Goal: Communication & Community: Answer question/provide support

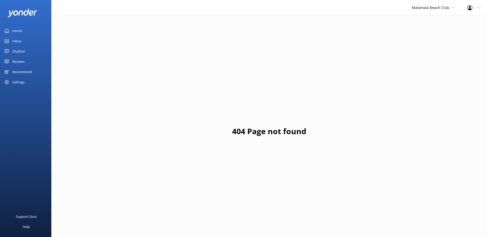
click at [414, 14] on div "Malamala Beach Club South Sea Sailing South Sea Cruises Malamala Beach Club Awe…" at bounding box center [432, 7] width 55 height 15
click at [422, 28] on link "South Sea Cruises" at bounding box center [430, 34] width 51 height 12
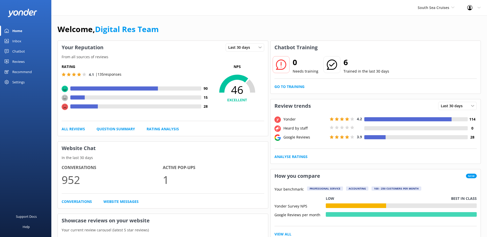
click at [429, 13] on div "South Sea Cruises South Sea Sailing South Sea Cruises Malamala Beach Club Aweso…" at bounding box center [436, 7] width 50 height 15
click at [430, 20] on link "South Sea Sailing" at bounding box center [436, 21] width 51 height 12
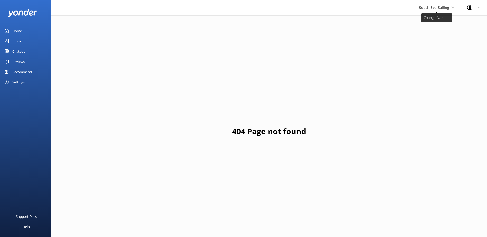
click at [436, 8] on span "South Sea Sailing" at bounding box center [434, 7] width 30 height 5
click at [427, 24] on link "South Sea Sailing" at bounding box center [438, 21] width 51 height 12
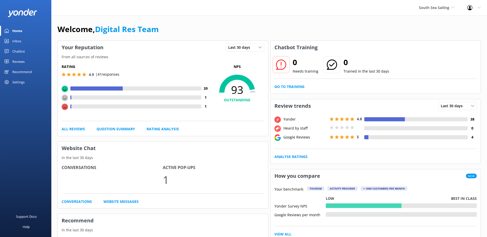
click at [26, 44] on link "Inbox" at bounding box center [25, 41] width 51 height 10
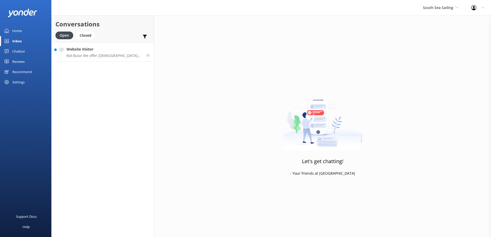
click at [94, 60] on link "Website Visitor Bot: Bula! We offer Fijian residents 20% off our normal standar…" at bounding box center [103, 51] width 102 height 19
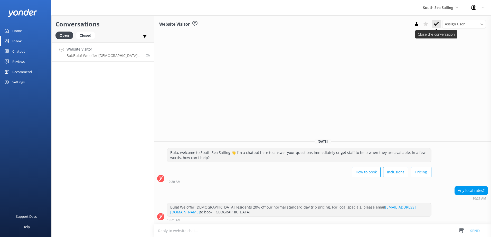
click at [434, 24] on icon at bounding box center [436, 23] width 5 height 5
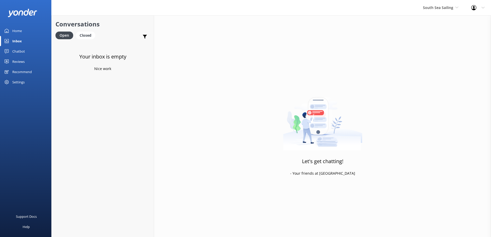
click at [446, 12] on div "South Sea Sailing South Sea Sailing South Sea Cruises Malamala Beach Club Aweso…" at bounding box center [440, 7] width 48 height 15
click at [432, 35] on link "South Sea Cruises" at bounding box center [441, 34] width 51 height 12
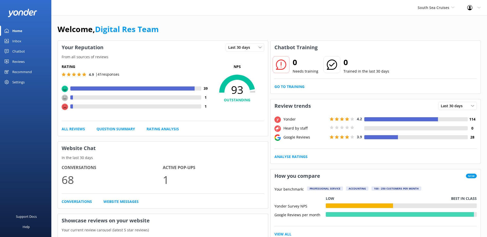
click at [12, 41] on link "Inbox" at bounding box center [25, 41] width 51 height 10
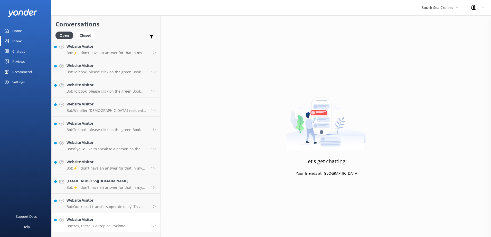
scroll to position [364, 0]
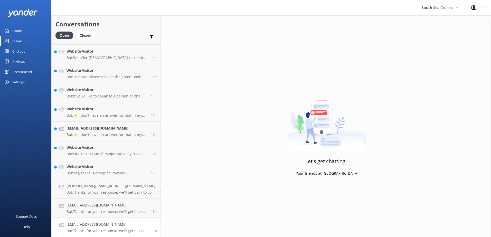
click at [116, 232] on p "Bot: Thanks for your response, we'll get back to you as soon as we can during o…" at bounding box center [107, 231] width 83 height 5
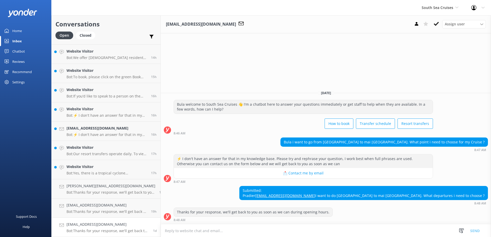
click at [381, 233] on textarea at bounding box center [326, 231] width 330 height 13
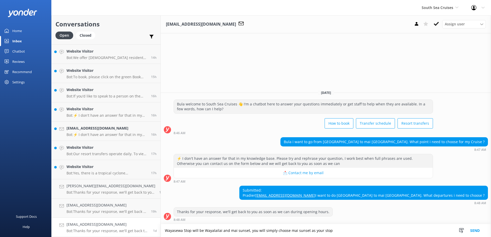
drag, startPoint x: 382, startPoint y: 233, endPoint x: 98, endPoint y: 225, distance: 283.8
click at [98, 225] on div "Conversations Open Closed Important Assigned to me Unassigned Website Visitor B…" at bounding box center [271, 126] width 440 height 222
type textarea "Wayasewa Stop will be Wayalailai and mai sunset, you will simply choose mai sun…"
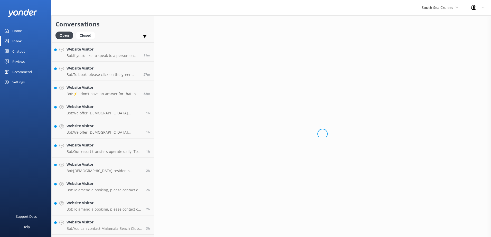
click at [338, 230] on div "Loading.." at bounding box center [322, 133] width 337 height 237
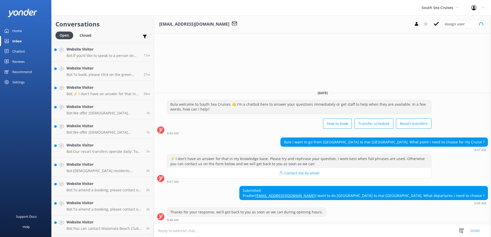
click at [338, 230] on textarea at bounding box center [322, 231] width 337 height 13
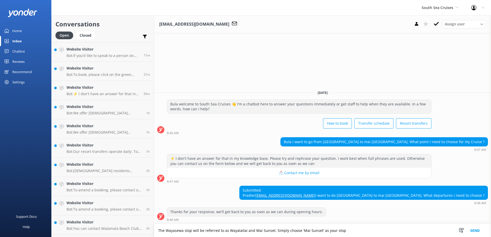
click at [252, 232] on textarea "The Wayasewa stop will be referred to as Wayalailai and Mai Sunset. Simply choo…" at bounding box center [322, 230] width 337 height 13
click at [254, 231] on textarea "The Wayasewa stop will be referred to as Wayalailai and Mai Sunset. Simply choo…" at bounding box center [322, 230] width 337 height 13
click at [352, 226] on form "The Wayasewa stop will be referred to as Wayalailai and for Mai Sunset Simply c…" at bounding box center [322, 230] width 337 height 13
click at [351, 229] on textarea "The Wayasewa stop will be referred to as Wayalailai and for Mai Sunset Simply c…" at bounding box center [322, 230] width 337 height 13
type textarea "The Wayasewa stop will be referred to as Wayalailai and for Mai Sunset Simply c…"
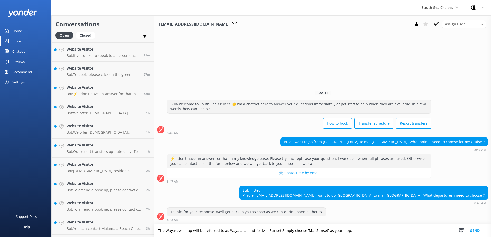
click at [478, 229] on button "Send" at bounding box center [474, 230] width 19 height 13
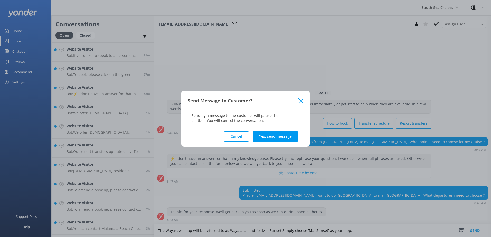
click at [275, 142] on div "Cancel Yes, send message" at bounding box center [246, 136] width 116 height 21
drag, startPoint x: 277, startPoint y: 141, endPoint x: 263, endPoint y: 139, distance: 14.0
click at [263, 139] on button "Yes, send message" at bounding box center [275, 136] width 45 height 10
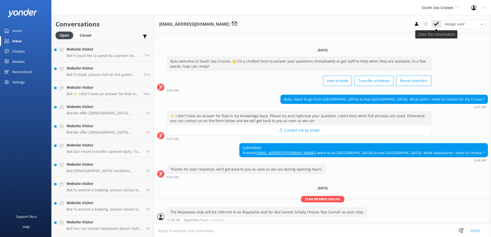
click at [436, 25] on use at bounding box center [436, 24] width 5 height 4
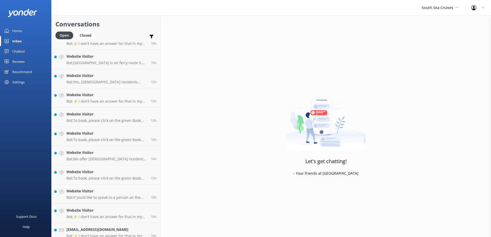
scroll to position [344, 0]
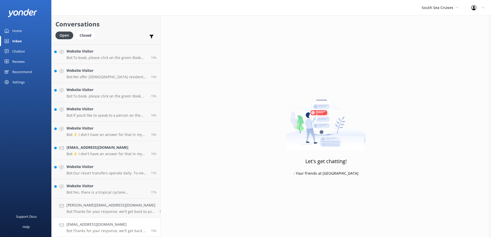
click at [118, 228] on div "Prakash.narain62@yahoo.com Bot: Thanks for your response, we'll get back to you…" at bounding box center [106, 227] width 81 height 11
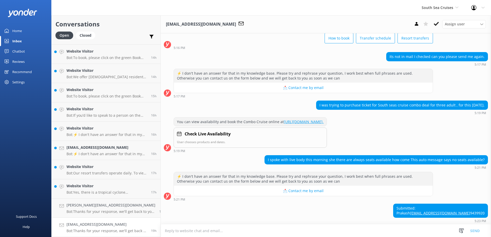
scroll to position [60, 0]
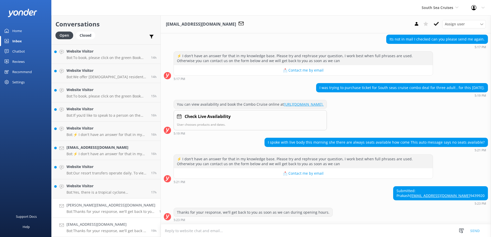
click at [102, 213] on p "Bot: Thanks for your response, we'll get back to you as soon as we can during o…" at bounding box center [110, 212] width 89 height 5
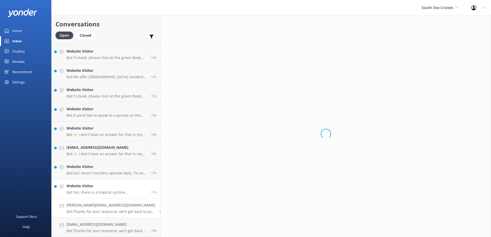
click at [103, 190] on div "Website Visitor Bot: Yes, there is a tropical cyclone approaching Fiji. Due to …" at bounding box center [106, 188] width 81 height 11
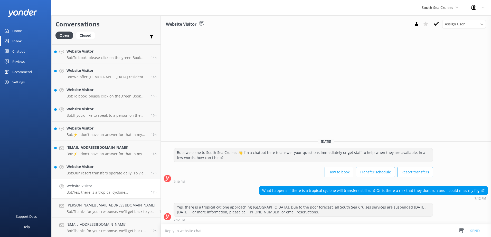
click at [252, 225] on textarea at bounding box center [326, 231] width 330 height 13
type textarea "In case of severe weather conditions like a tropical cyclone, Advisories will b…"
click at [475, 231] on button "Send" at bounding box center [474, 230] width 19 height 13
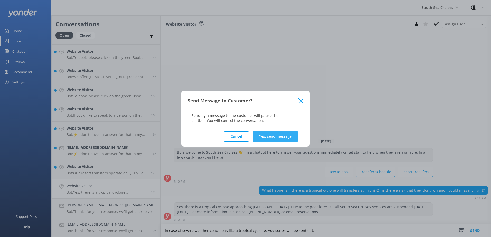
click at [286, 137] on button "Yes, send message" at bounding box center [275, 136] width 45 height 10
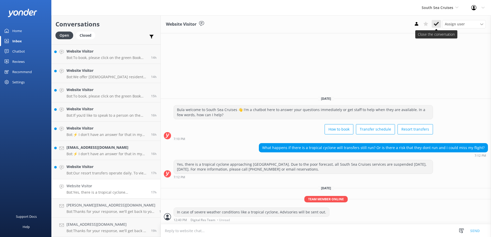
click at [433, 23] on button at bounding box center [436, 24] width 9 height 8
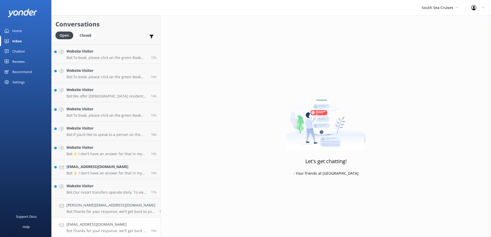
scroll to position [325, 0]
click at [112, 192] on p "Bot: Our resort transfers operate daily. To view the resort transfer schedule, …" at bounding box center [106, 192] width 81 height 5
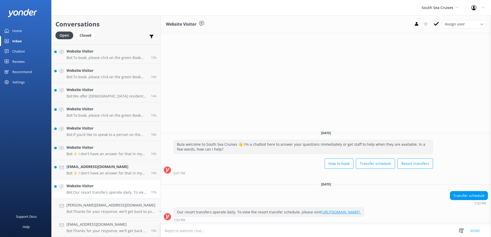
click at [439, 22] on button at bounding box center [436, 24] width 9 height 8
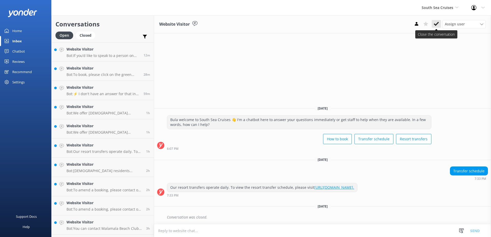
click at [433, 26] on button at bounding box center [436, 24] width 9 height 8
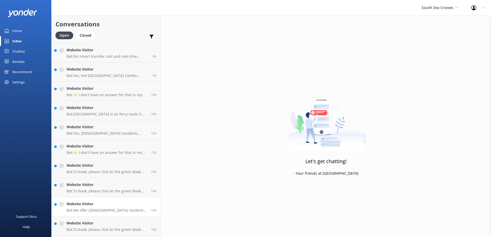
scroll to position [306, 0]
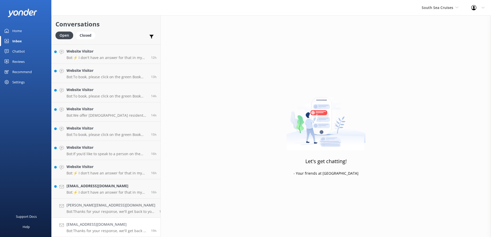
click at [97, 220] on link "[EMAIL_ADDRESS][DOMAIN_NAME] Bot: Thanks for your response, we'll get back to y…" at bounding box center [106, 227] width 109 height 19
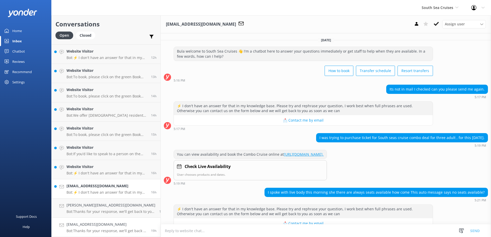
click at [103, 190] on div "[EMAIL_ADDRESS][DOMAIN_NAME] Bot: ⚡ I don't have an answer for that in my knowl…" at bounding box center [106, 188] width 81 height 11
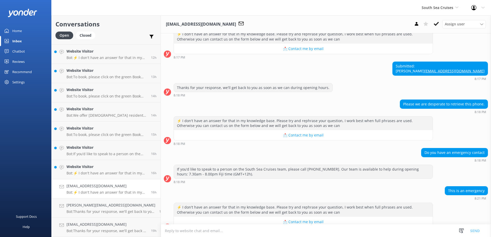
scroll to position [174, 0]
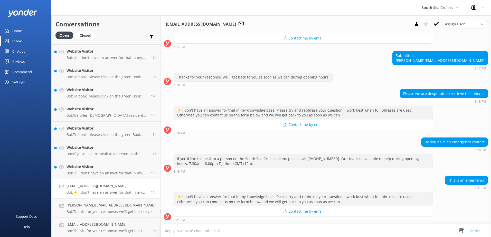
click at [447, 231] on textarea at bounding box center [326, 231] width 330 height 13
paste textarea "Please contact & liaise directly with our South Sea Cruises Reservations team, …"
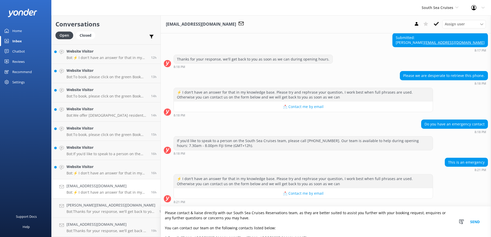
scroll to position [192, 0]
type textarea "Please contact & liaise directly with our South Sea Cruises Reservations team, …"
click at [474, 224] on button "Send" at bounding box center [474, 222] width 19 height 31
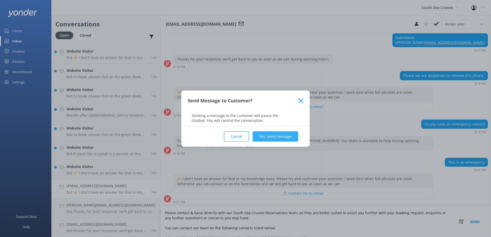
click at [267, 139] on button "Yes, send message" at bounding box center [275, 136] width 45 height 10
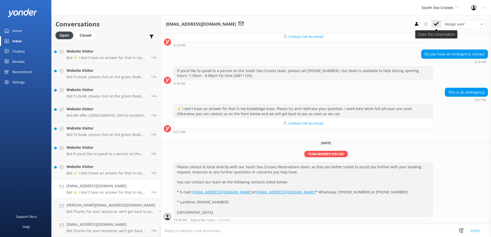
click at [439, 23] on icon at bounding box center [436, 23] width 5 height 5
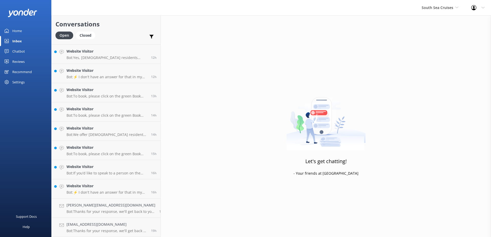
scroll to position [287, 0]
click at [122, 184] on h4 "Website Visitor" at bounding box center [106, 186] width 81 height 6
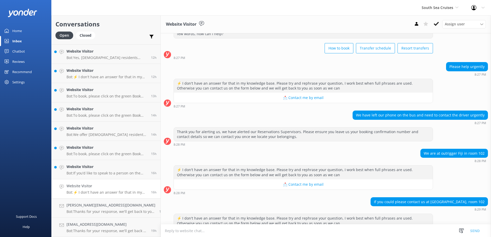
scroll to position [44, 0]
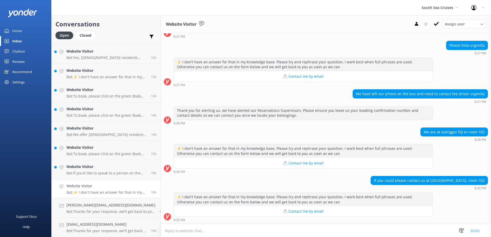
click at [357, 226] on textarea at bounding box center [326, 231] width 330 height 13
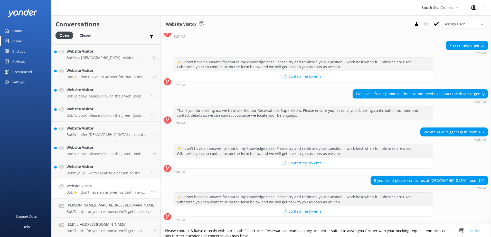
scroll to position [39, 0]
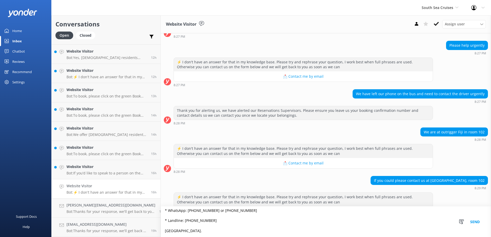
type textarea "Please contact & liaise directly with our South Sea Cruises Reservations team, …"
click at [477, 220] on button "Send" at bounding box center [474, 222] width 19 height 31
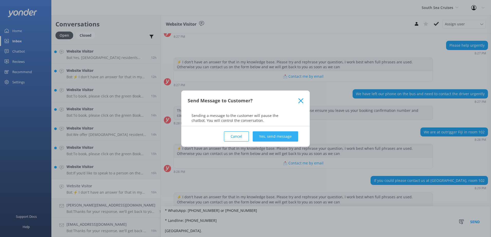
click at [284, 138] on button "Yes, send message" at bounding box center [275, 136] width 45 height 10
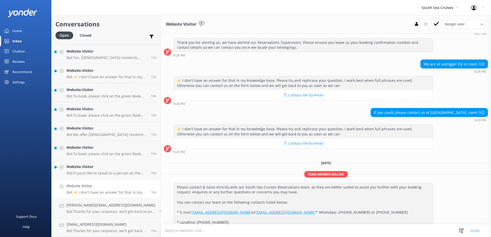
scroll to position [40, 0]
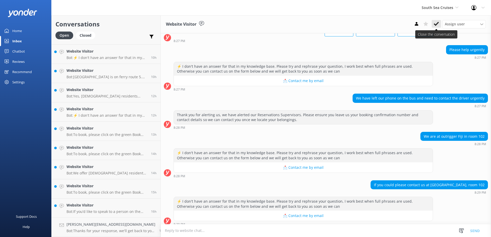
click at [439, 23] on button at bounding box center [436, 24] width 9 height 8
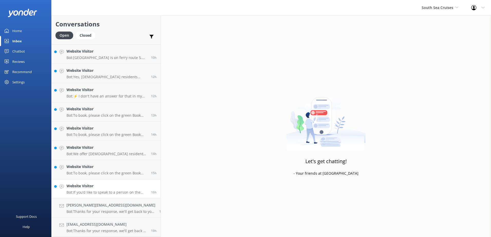
click at [114, 188] on h4 "Website Visitor" at bounding box center [106, 186] width 81 height 6
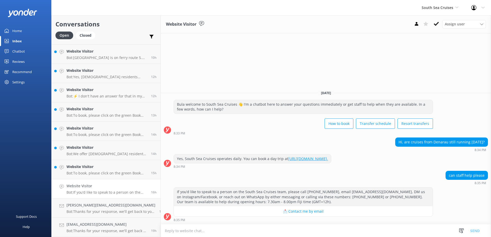
click at [270, 230] on textarea at bounding box center [326, 231] width 330 height 13
click at [217, 228] on textarea at bounding box center [326, 231] width 330 height 13
type textarea "Bula how may I assist you?"
click at [481, 233] on button "Send" at bounding box center [474, 230] width 19 height 13
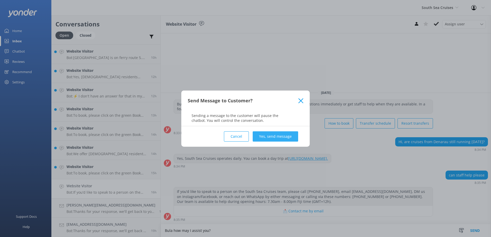
click at [287, 140] on button "Yes, send message" at bounding box center [275, 136] width 45 height 10
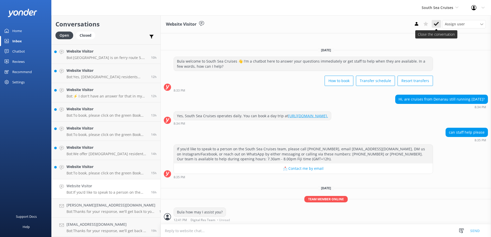
click at [440, 22] on button at bounding box center [436, 24] width 9 height 8
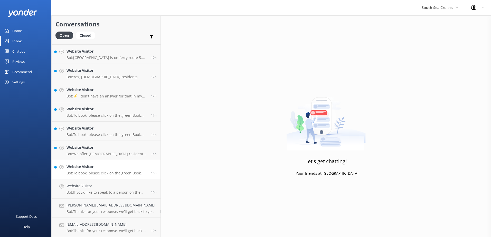
scroll to position [267, 0]
click at [111, 185] on h4 "Website Visitor" at bounding box center [106, 186] width 81 height 6
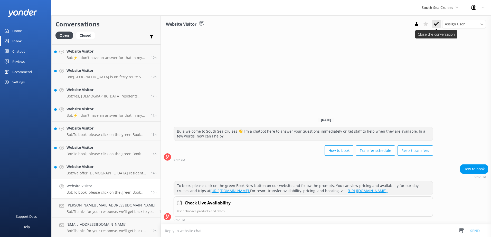
click at [433, 25] on button at bounding box center [436, 24] width 9 height 8
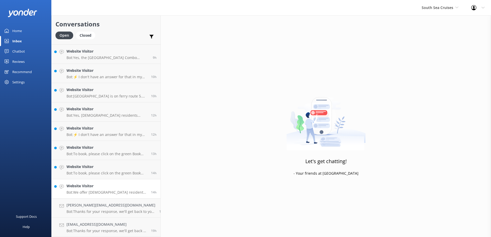
scroll to position [248, 0]
click at [113, 185] on h4 "Website Visitor" at bounding box center [106, 186] width 81 height 6
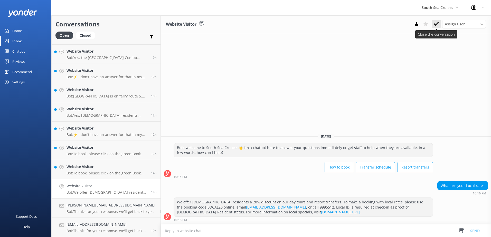
drag, startPoint x: 439, startPoint y: 18, endPoint x: 437, endPoint y: 22, distance: 4.6
click at [439, 18] on div "Website Visitor Assign user [PERSON_NAME] [PERSON_NAME] Digital Res Team [PERSO…" at bounding box center [326, 24] width 330 height 18
click at [437, 23] on use at bounding box center [436, 24] width 5 height 4
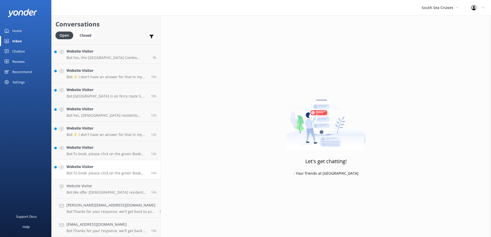
scroll to position [229, 0]
click at [108, 184] on h4 "Website Visitor" at bounding box center [106, 186] width 81 height 6
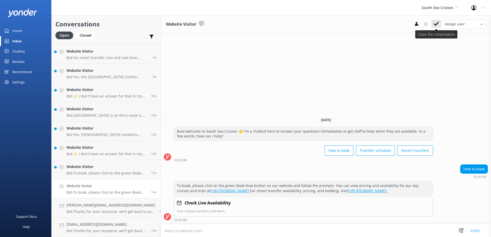
click at [435, 22] on icon at bounding box center [436, 23] width 5 height 5
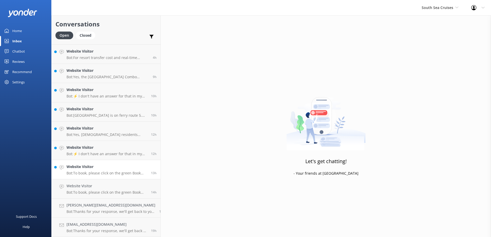
scroll to position [210, 0]
click at [99, 190] on div "Website Visitor Bot: To book, please click on the green Book Now button on our …" at bounding box center [106, 188] width 81 height 11
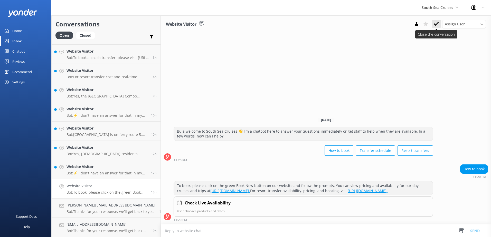
click at [437, 24] on use at bounding box center [436, 24] width 5 height 4
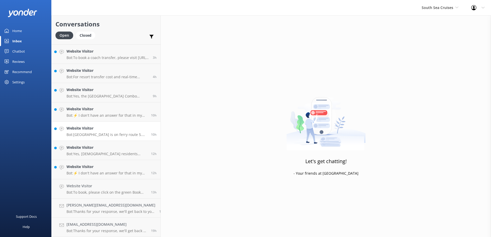
scroll to position [190, 0]
click at [98, 187] on h4 "Website Visitor" at bounding box center [106, 186] width 81 height 6
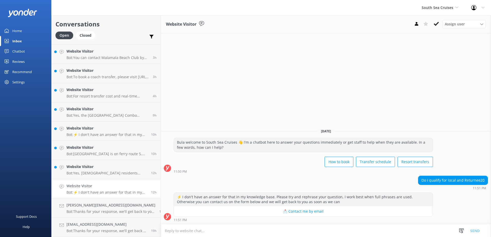
click at [283, 231] on textarea at bounding box center [326, 231] width 330 height 13
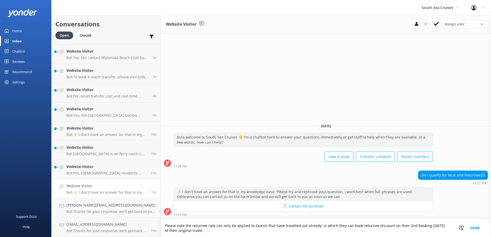
type textarea "Please note the returnee rate can only be applied to Guests that have travelled…"
click at [477, 230] on button "Send" at bounding box center [474, 229] width 19 height 18
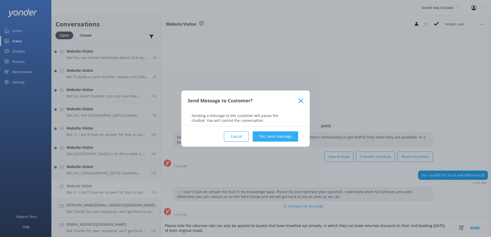
click at [288, 134] on button "Yes, send message" at bounding box center [275, 136] width 45 height 10
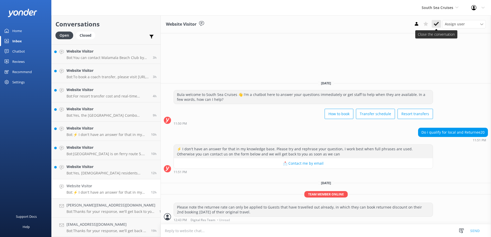
click at [440, 24] on button at bounding box center [436, 24] width 9 height 8
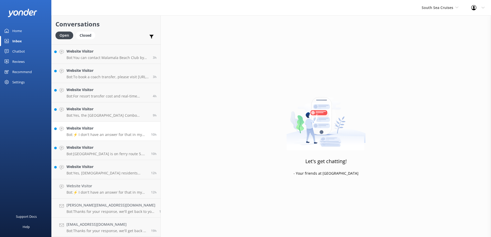
scroll to position [171, 0]
click at [98, 187] on h4 "Website Visitor" at bounding box center [106, 186] width 81 height 6
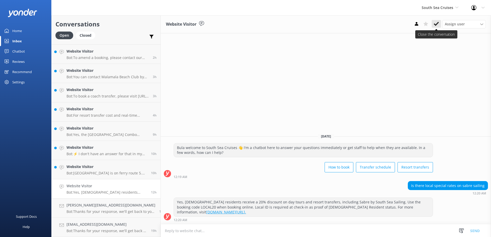
click at [436, 24] on use at bounding box center [436, 24] width 5 height 4
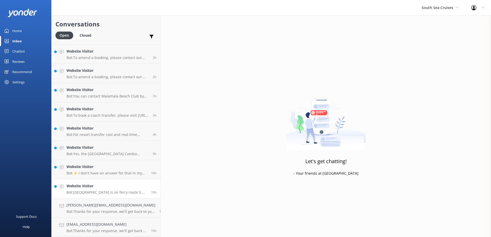
scroll to position [152, 0]
click at [108, 191] on p "Bot: [GEOGRAPHIC_DATA] is on ferry route 5. For transfers from [GEOGRAPHIC_DATA…" at bounding box center [106, 192] width 81 height 5
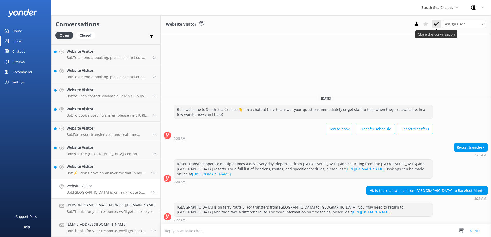
click at [437, 24] on use at bounding box center [436, 24] width 5 height 4
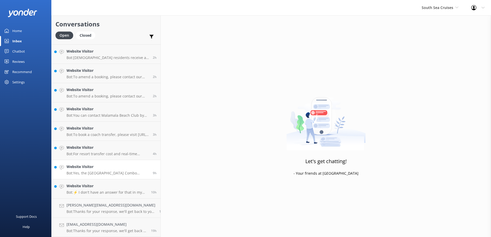
scroll to position [132, 0]
click at [86, 187] on h4 "Website Visitor" at bounding box center [106, 186] width 81 height 6
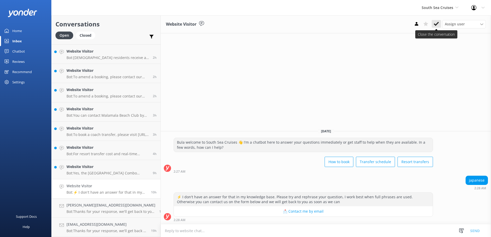
click at [439, 23] on button at bounding box center [436, 24] width 9 height 8
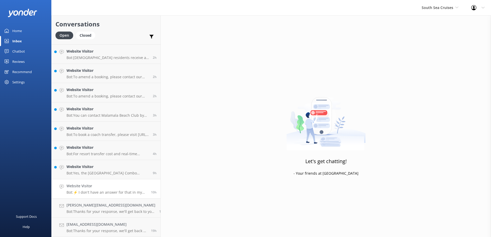
scroll to position [113, 0]
click at [119, 190] on div "Website Visitor Bot: Yes, the [GEOGRAPHIC_DATA] Combo departs [GEOGRAPHIC_DATA]…" at bounding box center [107, 188] width 82 height 11
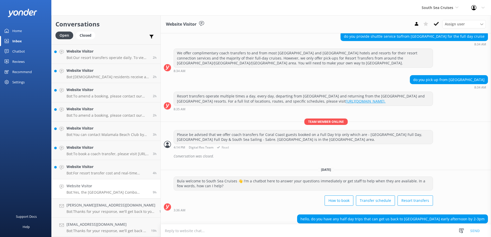
scroll to position [109, 0]
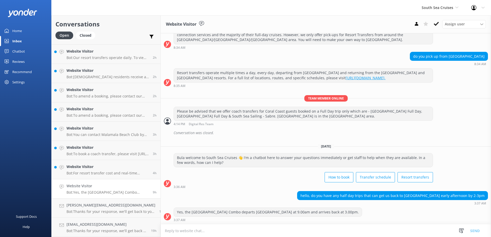
click at [245, 230] on textarea at bounding box center [326, 231] width 330 height 13
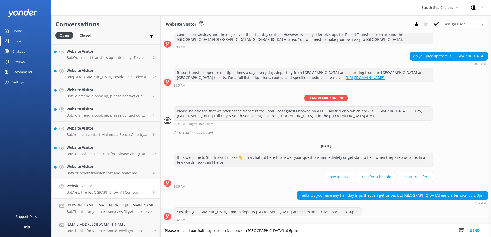
type textarea "Please note all our half day trips arrives back to [GEOGRAPHIC_DATA] at 6pm."
click at [476, 231] on button "Send" at bounding box center [474, 230] width 19 height 13
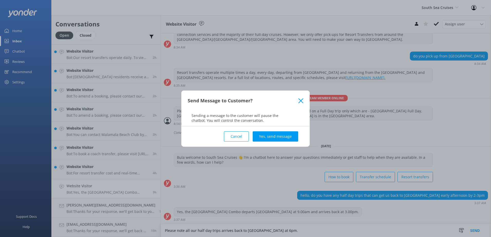
click at [282, 136] on button "Yes, send message" at bounding box center [275, 136] width 45 height 10
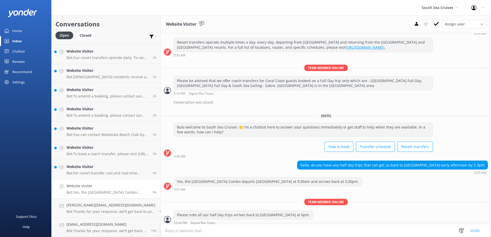
scroll to position [143, 0]
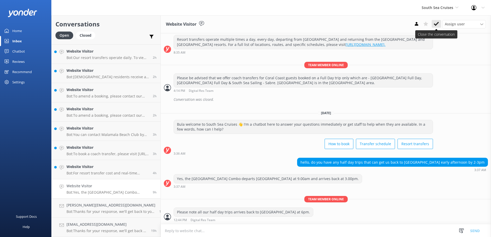
click at [434, 24] on use at bounding box center [436, 24] width 5 height 4
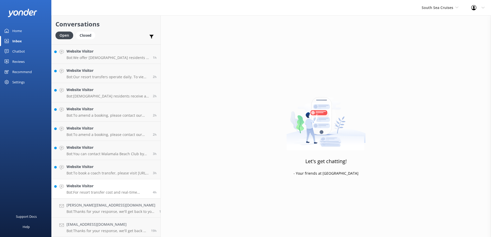
scroll to position [94, 0]
click at [79, 192] on p "Bot: For resort transfer cost and real-time availability from [GEOGRAPHIC_DATA]…" at bounding box center [107, 192] width 82 height 5
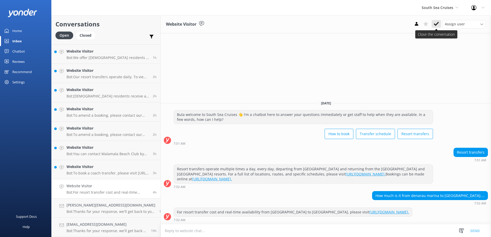
click at [436, 25] on use at bounding box center [436, 24] width 5 height 4
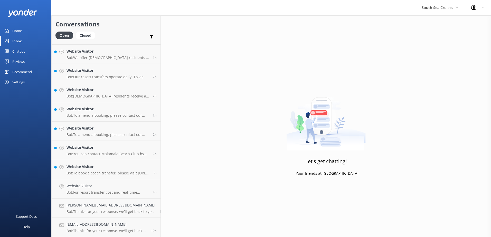
scroll to position [75, 0]
click at [122, 194] on p "Bot: To book a coach transfer, please visit [URL][DOMAIN_NAME] and follow the p…" at bounding box center [107, 192] width 82 height 5
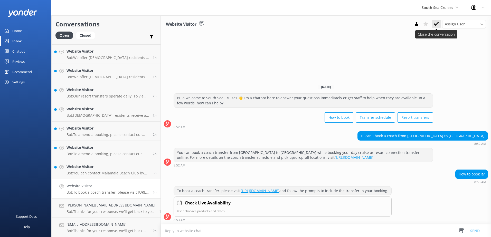
click at [437, 24] on use at bounding box center [436, 24] width 5 height 4
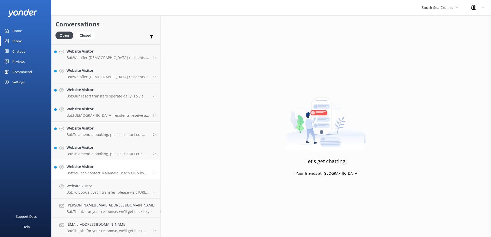
scroll to position [55, 0]
click at [109, 187] on h4 "Website Visitor" at bounding box center [107, 186] width 82 height 6
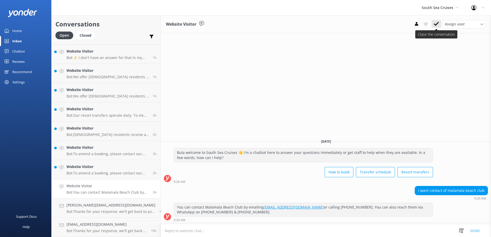
click at [434, 23] on icon at bounding box center [436, 23] width 5 height 5
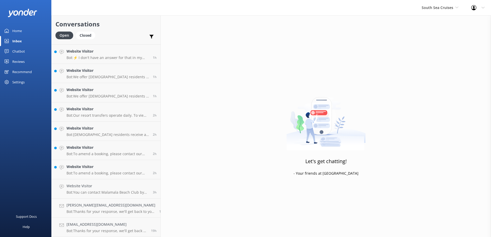
scroll to position [36, 0]
drag, startPoint x: 101, startPoint y: 184, endPoint x: 100, endPoint y: 191, distance: 7.2
click at [100, 184] on h4 "Website Visitor" at bounding box center [107, 186] width 82 height 6
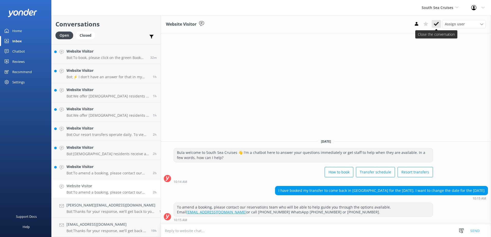
click at [438, 23] on use at bounding box center [436, 24] width 5 height 4
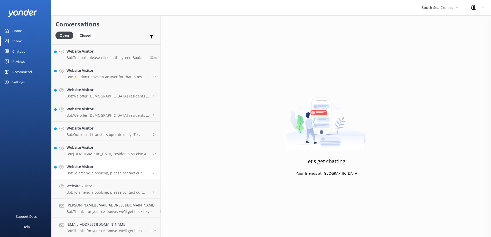
click at [105, 176] on link "Website Visitor Bot: To amend a booking, please contact our reservations team w…" at bounding box center [106, 169] width 109 height 19
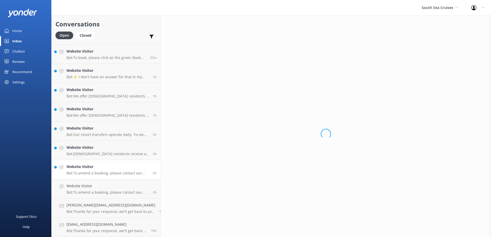
scroll to position [17, 0]
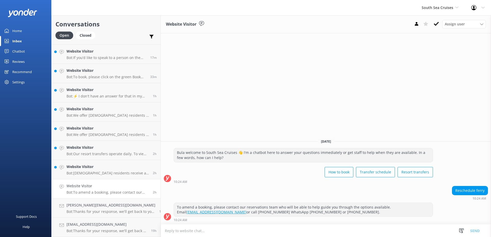
click at [441, 23] on div "Assign user [PERSON_NAME] [PERSON_NAME] Digital Res Team [PERSON_NAME] [PERSON_…" at bounding box center [449, 24] width 74 height 8
click at [439, 23] on use at bounding box center [436, 24] width 5 height 4
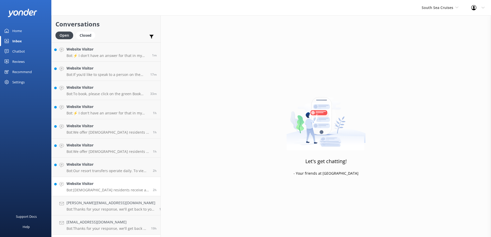
click at [93, 179] on link "Website Visitor Bot: [DEMOGRAPHIC_DATA] residents receive a 20% discount on our…" at bounding box center [106, 186] width 109 height 19
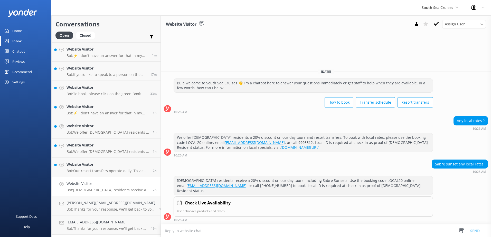
click at [92, 183] on h4 "Website Visitor" at bounding box center [107, 184] width 82 height 6
click at [434, 25] on icon at bounding box center [436, 23] width 5 height 5
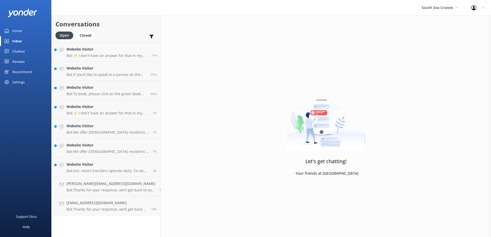
click at [446, 2] on div "South Sea Cruises South Sea Sailing South Sea Cruises Malamala Beach Club Aweso…" at bounding box center [440, 7] width 50 height 15
click at [432, 47] on link "Malamala Beach Club" at bounding box center [440, 46] width 51 height 12
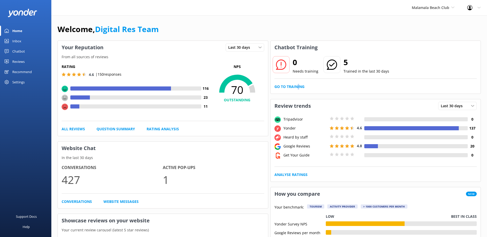
click at [299, 82] on div "0 Needs training 5 Trained in the last 30 days Go to Training" at bounding box center [376, 74] width 210 height 40
click at [299, 84] on div "0 Needs training 5 Trained in the last 30 days Go to Training" at bounding box center [376, 74] width 210 height 40
click at [299, 85] on link "Go to Training" at bounding box center [289, 87] width 30 height 6
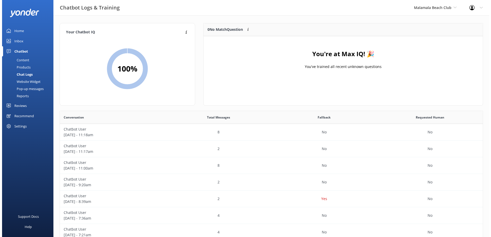
scroll to position [60, 275]
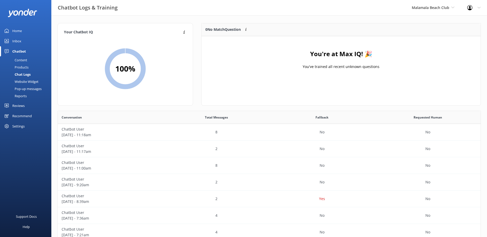
click at [23, 39] on link "Inbox" at bounding box center [25, 41] width 51 height 10
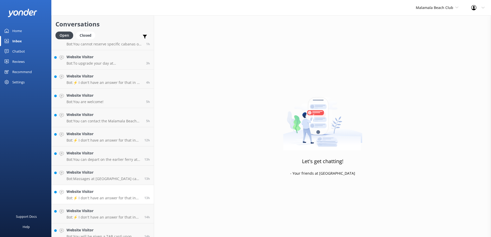
scroll to position [94, 0]
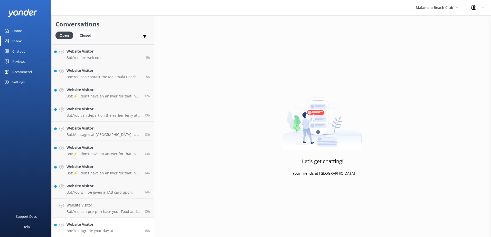
click at [117, 227] on h4 "Website Visitor" at bounding box center [103, 225] width 74 height 6
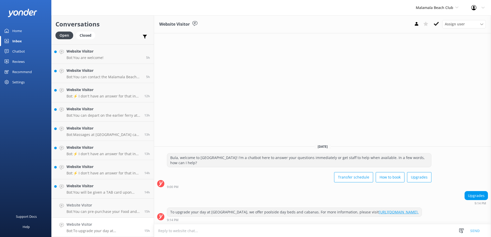
drag, startPoint x: 259, startPoint y: 214, endPoint x: 158, endPoint y: 201, distance: 101.9
click at [158, 201] on div "[DATE] Bula, welcome to Malamala Beach Club! I'm a chatbot here to answer your …" at bounding box center [322, 182] width 337 height 84
copy div "9:14 PM To upgrade your day at [GEOGRAPHIC_DATA], we offer poolside day beds an…"
click at [259, 221] on div "9:14 PM" at bounding box center [294, 220] width 255 height 4
drag, startPoint x: 257, startPoint y: 212, endPoint x: 159, endPoint y: 203, distance: 98.5
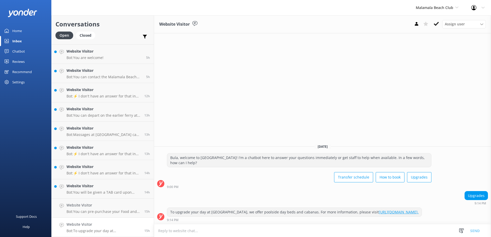
click at [159, 208] on div "To upgrade your day at [GEOGRAPHIC_DATA], we offer poolside day beds and cabana…" at bounding box center [322, 215] width 337 height 14
copy div "To upgrade your day at [GEOGRAPHIC_DATA], we offer poolside day beds and cabana…"
click at [226, 228] on textarea at bounding box center [322, 231] width 337 height 13
paste textarea "To upgrade your day at [GEOGRAPHIC_DATA], we offer poolside day beds and cabana…"
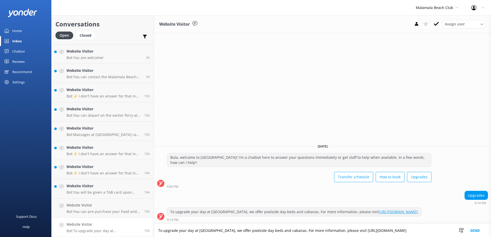
type textarea "To upgrade your day at [GEOGRAPHIC_DATA], we offer poolside day beds and cabana…"
click at [482, 231] on button "Send" at bounding box center [474, 230] width 19 height 13
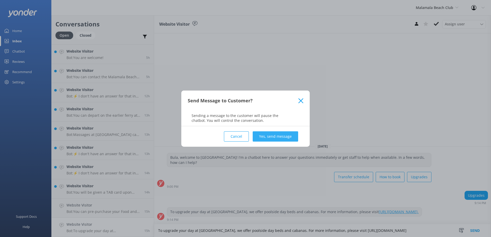
click at [278, 139] on button "Yes, send message" at bounding box center [275, 136] width 45 height 10
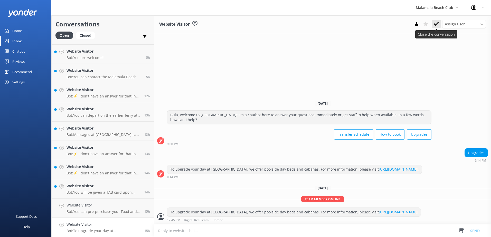
click at [434, 22] on icon at bounding box center [436, 23] width 5 height 5
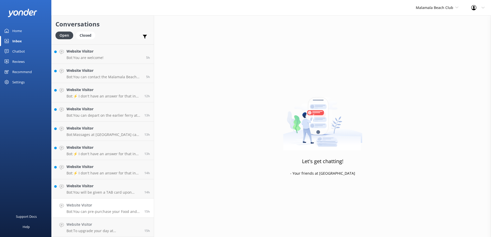
scroll to position [75, 0]
click at [103, 227] on h4 "Website Visitor" at bounding box center [103, 225] width 74 height 6
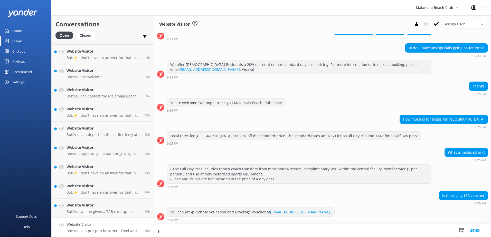
scroll to position [42, 0]
click at [159, 232] on textarea "please note we do not offer any vouchers for food and beverage." at bounding box center [322, 230] width 337 height 13
type textarea "Please note we do not offer any vouchers for food and beverage."
click at [466, 231] on button "Send" at bounding box center [474, 230] width 19 height 13
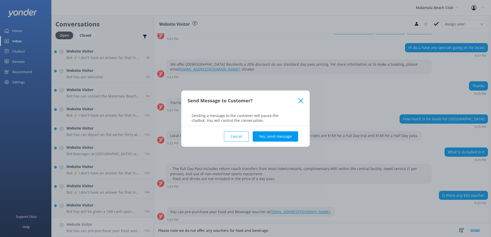
drag, startPoint x: 290, startPoint y: 135, endPoint x: 296, endPoint y: 130, distance: 7.8
click at [290, 135] on button "Yes, send message" at bounding box center [275, 136] width 45 height 10
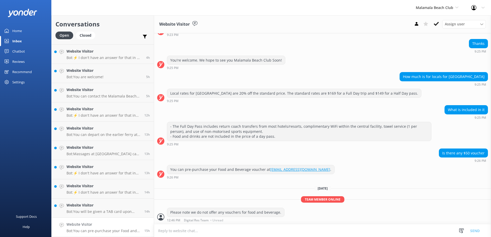
scroll to position [84, 0]
click at [435, 23] on icon at bounding box center [436, 23] width 5 height 5
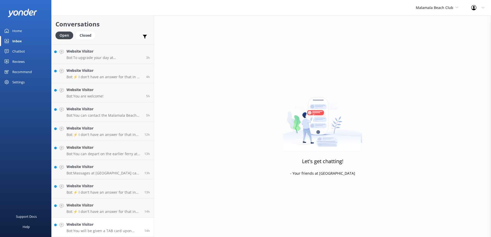
scroll to position [55, 0]
click at [116, 210] on p "Bot: ⚡ I don't have an answer for that in my knowledge base. Please try and rep…" at bounding box center [103, 212] width 74 height 5
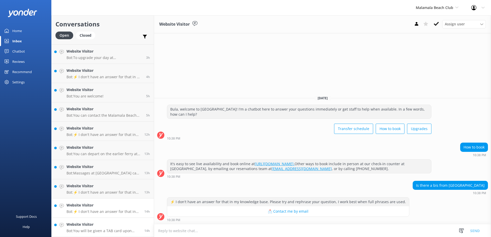
click at [122, 234] on link "Website Visitor Bot: You will be given a TAB card upon check-in at our private …" at bounding box center [103, 227] width 102 height 19
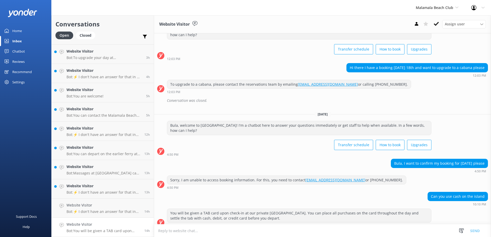
scroll to position [27, 0]
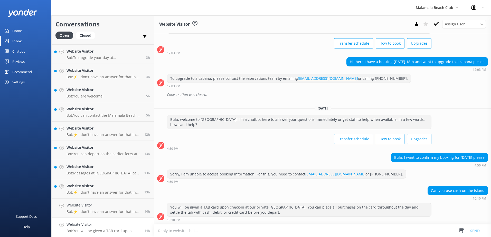
click at [235, 232] on textarea at bounding box center [322, 231] width 337 height 13
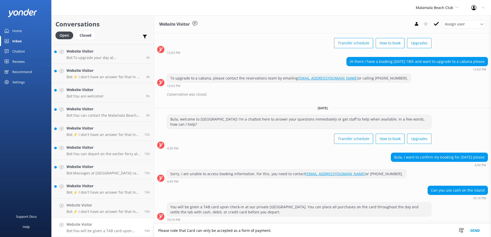
type textarea "Please note that Card can only be accepted as a form of payment."
click at [482, 229] on button "Send" at bounding box center [474, 230] width 19 height 13
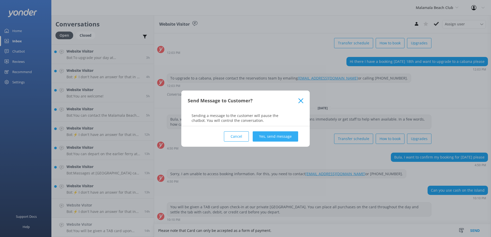
click at [269, 141] on button "Yes, send message" at bounding box center [275, 136] width 45 height 10
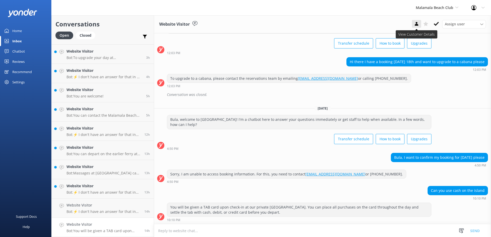
scroll to position [27, 0]
click at [434, 25] on icon at bounding box center [436, 23] width 5 height 5
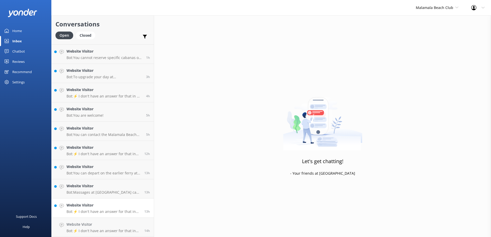
scroll to position [36, 0]
click at [114, 228] on div "Website Visitor Bot: ⚡ I don't have an answer for that in my knowledge base. Pl…" at bounding box center [103, 227] width 74 height 11
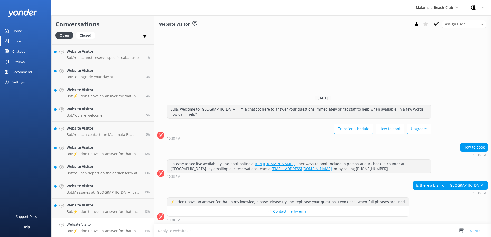
click at [279, 232] on textarea at bounding box center [322, 231] width 337 height 13
type textarea "We do offer coach transfers to [GEOGRAPHIC_DATA]."
click at [471, 233] on button "Send" at bounding box center [474, 230] width 19 height 13
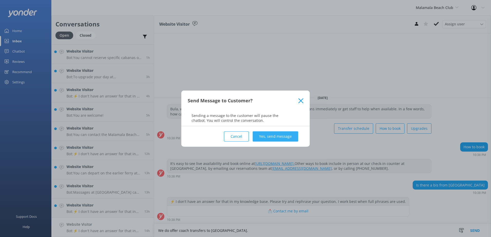
click at [288, 140] on button "Yes, send message" at bounding box center [275, 136] width 45 height 10
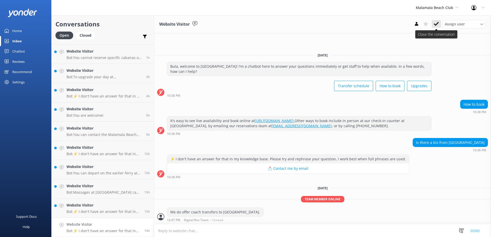
click at [439, 25] on button at bounding box center [436, 24] width 9 height 8
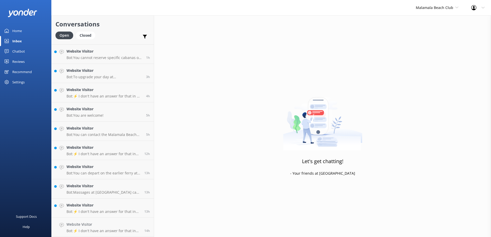
scroll to position [17, 0]
click at [115, 226] on h4 "Website Visitor" at bounding box center [103, 225] width 74 height 6
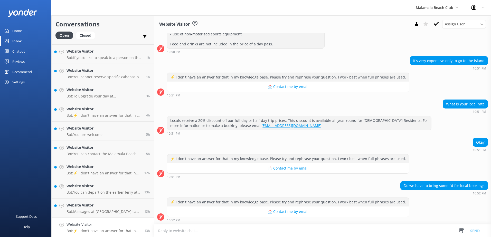
scroll to position [179, 0]
click at [323, 231] on textarea at bounding box center [322, 231] width 337 height 13
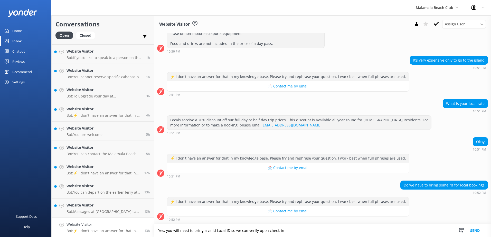
click at [306, 226] on textarea "Yes, you will need to bring a valid Local ID so we can verify upon check-in" at bounding box center [322, 230] width 337 height 13
type textarea "Yes, you will need to bring a valid Local ID so we can verify upon check-in."
click at [474, 230] on button "Send" at bounding box center [474, 230] width 19 height 13
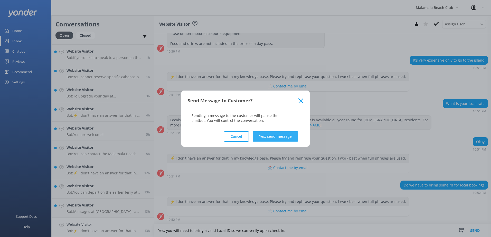
click at [266, 139] on button "Yes, send message" at bounding box center [275, 136] width 45 height 10
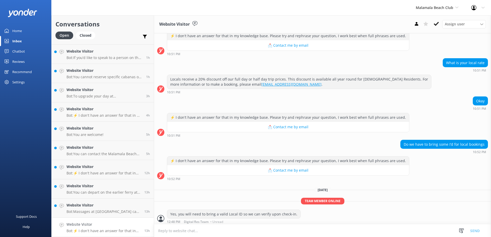
scroll to position [222, 0]
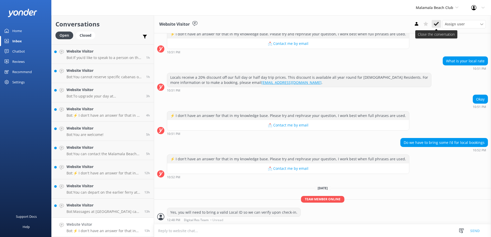
click at [435, 25] on use at bounding box center [436, 24] width 5 height 4
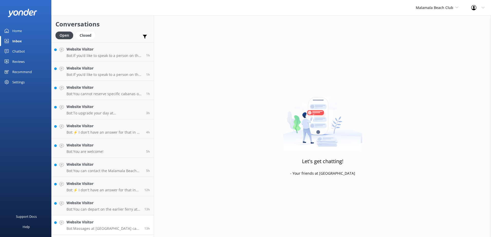
click at [110, 232] on link "Website Visitor Bot: Massages at [GEOGRAPHIC_DATA] can only be booked on the da…" at bounding box center [103, 225] width 102 height 19
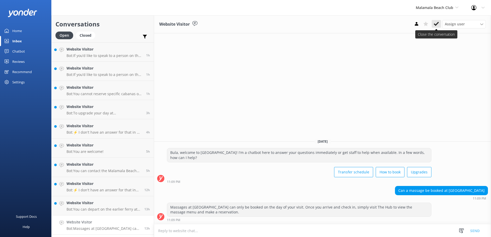
click at [438, 26] on icon at bounding box center [436, 23] width 5 height 5
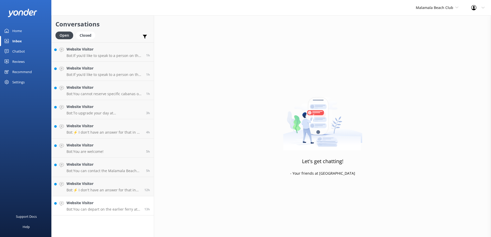
click at [119, 208] on p "Bot: You can depart on the earlier ferry at 4.15pm if there is space available.…" at bounding box center [103, 209] width 74 height 5
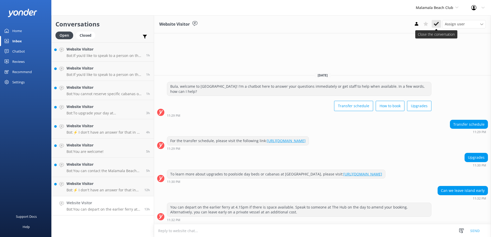
click at [437, 26] on icon at bounding box center [436, 23] width 5 height 5
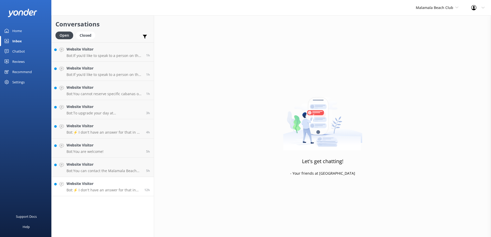
click at [120, 187] on h4 "Website Visitor" at bounding box center [103, 184] width 74 height 6
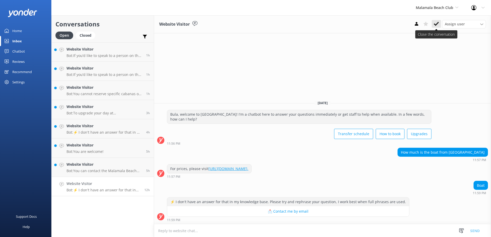
click at [436, 24] on use at bounding box center [436, 24] width 5 height 4
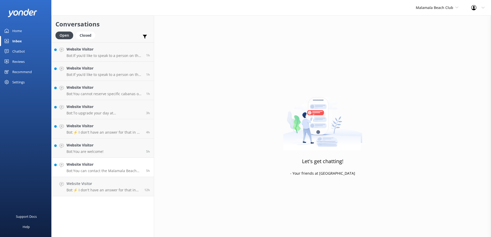
click at [113, 167] on h4 "Website Visitor" at bounding box center [104, 165] width 76 height 6
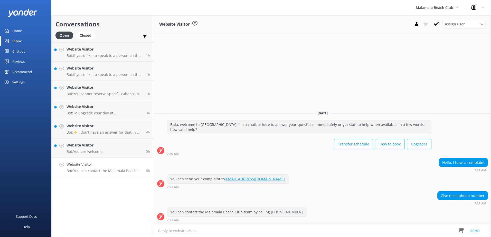
click at [114, 169] on p "Bot: You can contact the Malamala Beach Club team by calling [PHONE_NUMBER]." at bounding box center [104, 171] width 76 height 5
click at [435, 25] on use at bounding box center [436, 24] width 5 height 4
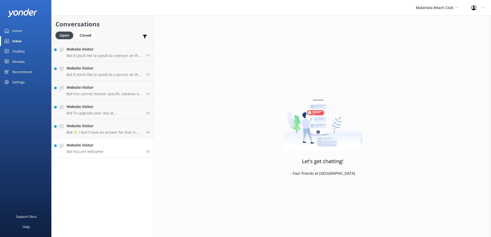
click at [107, 156] on link "Website Visitor Bot: You are welcome! 5h" at bounding box center [103, 148] width 102 height 19
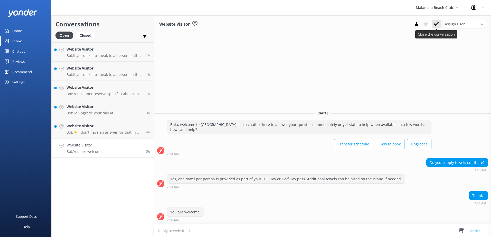
click at [437, 24] on use at bounding box center [436, 24] width 5 height 4
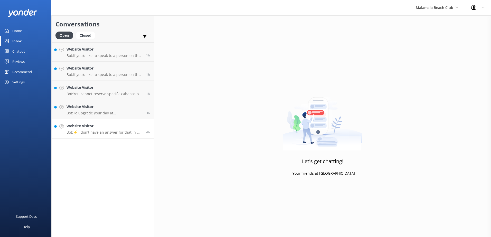
click at [104, 134] on p "Bot: ⚡ I don't have an answer for that in my knowledge base. Please try and rep…" at bounding box center [104, 132] width 76 height 5
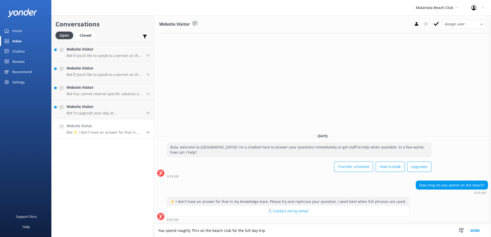
type textarea "You spend roughly 7hrs on the beach club for the full day trip."
click at [477, 232] on button "Send" at bounding box center [474, 230] width 19 height 13
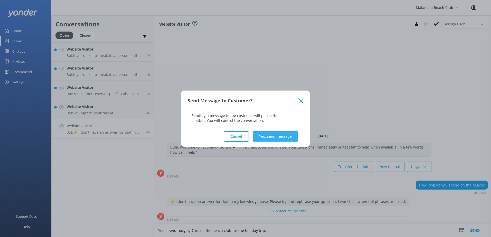
click at [270, 135] on button "Yes, send message" at bounding box center [275, 136] width 45 height 10
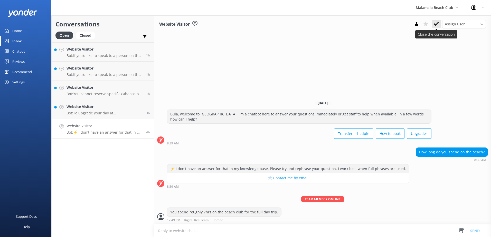
click at [432, 26] on button at bounding box center [436, 24] width 9 height 8
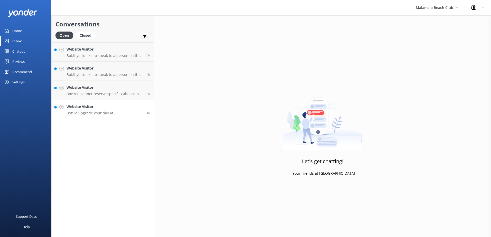
click at [110, 113] on p "Bot: To upgrade your day at [GEOGRAPHIC_DATA], we offer poolside day beds and c…" at bounding box center [104, 113] width 76 height 5
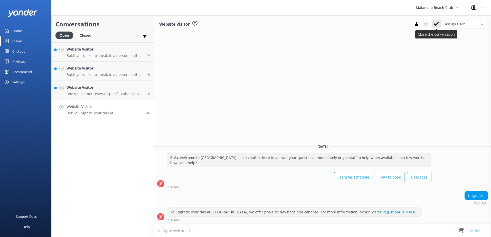
click at [440, 26] on button at bounding box center [436, 24] width 9 height 8
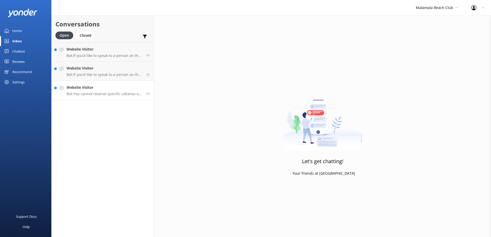
click at [136, 92] on p "Bot: You cannot reserve specific cabanas or day beds, but the club will try to …" at bounding box center [104, 94] width 76 height 5
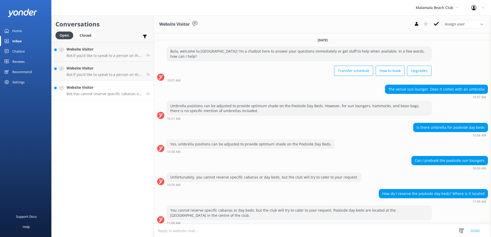
scroll to position [3, 0]
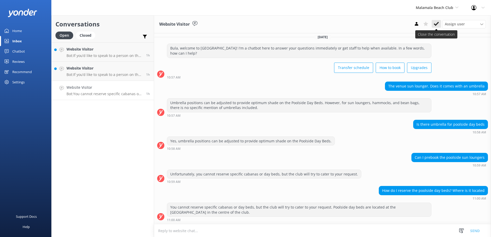
click at [437, 23] on use at bounding box center [436, 24] width 5 height 4
click at [440, 12] on div "Malamala Beach Club South Sea Sailing South Sea Cruises Malamala Beach Club Awe…" at bounding box center [436, 7] width 55 height 15
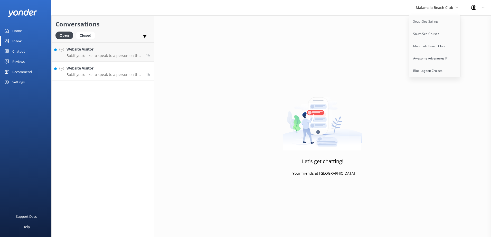
click at [123, 70] on h4 "Website Visitor" at bounding box center [104, 68] width 76 height 6
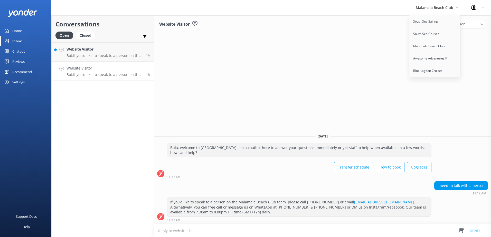
click at [364, 32] on div "Website Visitor Assign user [PERSON_NAME] [PERSON_NAME] Digital Res Team [PERSO…" at bounding box center [322, 24] width 337 height 18
click at [451, 7] on span "Malamala Beach Club" at bounding box center [434, 7] width 37 height 5
click at [435, 29] on div "Website Visitor Assign user [PERSON_NAME] [PERSON_NAME] Digital Res Team [PERSO…" at bounding box center [322, 24] width 337 height 18
click at [435, 25] on use at bounding box center [436, 24] width 5 height 4
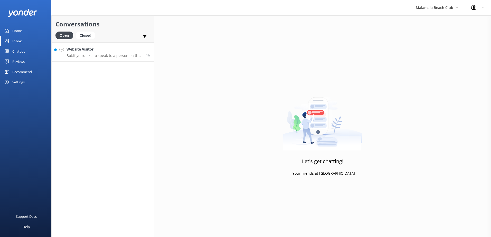
click at [118, 54] on p "Bot: If you’d like to speak to a person on the Malamala Beach Club team, please…" at bounding box center [104, 55] width 76 height 5
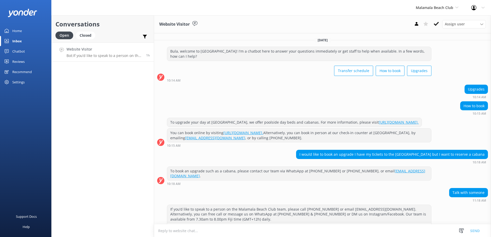
scroll to position [17, 0]
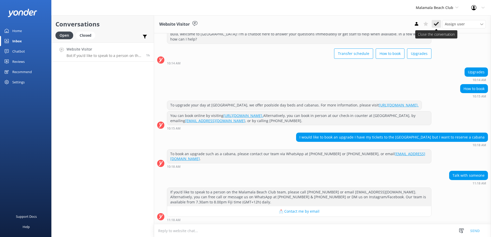
click at [435, 24] on icon at bounding box center [436, 23] width 5 height 5
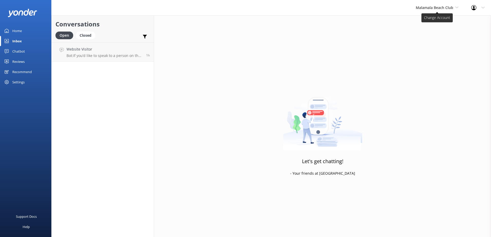
click at [436, 9] on span "Malamala Beach Club" at bounding box center [434, 7] width 37 height 5
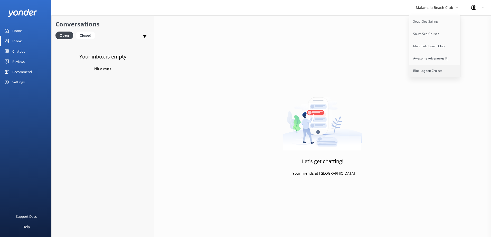
click at [423, 68] on link "Blue Lagoon Cruises" at bounding box center [434, 71] width 51 height 12
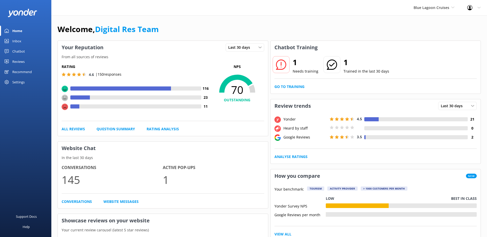
click at [14, 41] on div "Inbox" at bounding box center [16, 41] width 9 height 10
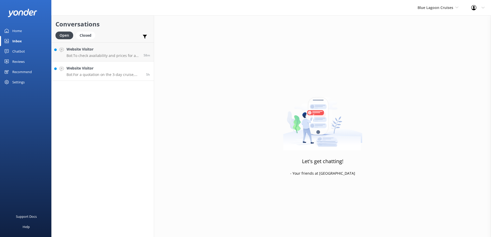
click at [92, 77] on p "Bot: For a quotation on the 3-day cruise, please email Blue Lagoon Cruises at: …" at bounding box center [104, 74] width 76 height 5
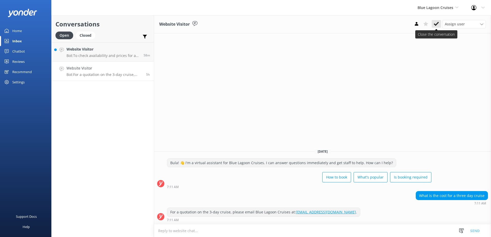
click at [433, 26] on button at bounding box center [436, 24] width 9 height 8
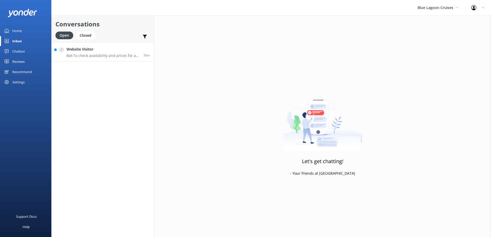
click at [95, 56] on p "Bot: To check availability and prices for a 7-day cruise around [DATE], please …" at bounding box center [102, 55] width 73 height 5
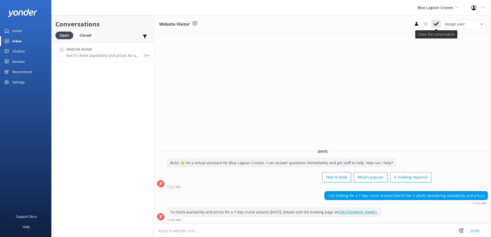
click at [440, 25] on button at bounding box center [436, 24] width 9 height 8
click at [438, 12] on div "Blue Lagoon Cruises South Sea Sailing South Sea Cruises Malamala Beach Club Awe…" at bounding box center [438, 7] width 54 height 15
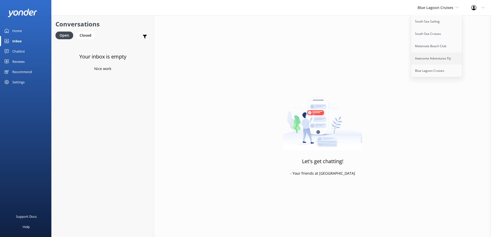
click at [438, 59] on link "Awesome Adventures Fiji" at bounding box center [436, 58] width 51 height 12
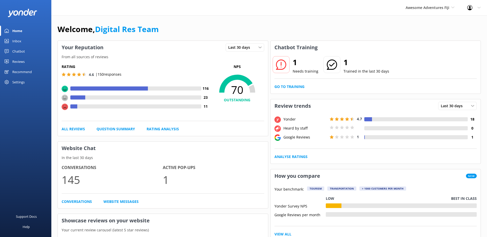
click at [25, 42] on link "Inbox" at bounding box center [25, 41] width 51 height 10
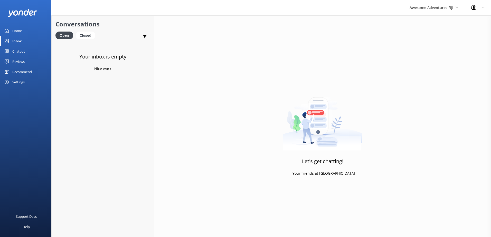
click at [28, 53] on link "Chatbot" at bounding box center [25, 51] width 51 height 10
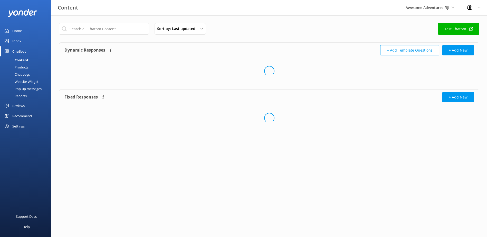
click at [20, 43] on div "Inbox" at bounding box center [16, 41] width 9 height 10
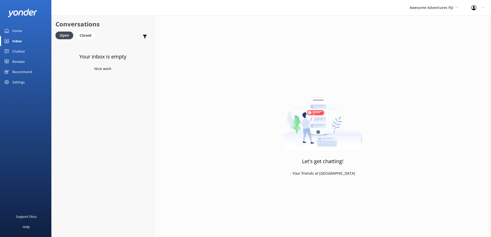
click at [20, 43] on div "Inbox" at bounding box center [16, 41] width 9 height 10
click at [19, 52] on div "Chatbot" at bounding box center [18, 51] width 13 height 10
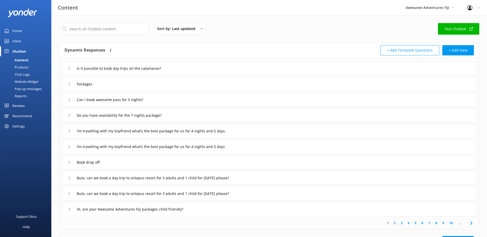
click at [21, 44] on div "Inbox" at bounding box center [16, 41] width 9 height 10
